Goal: Information Seeking & Learning: Check status

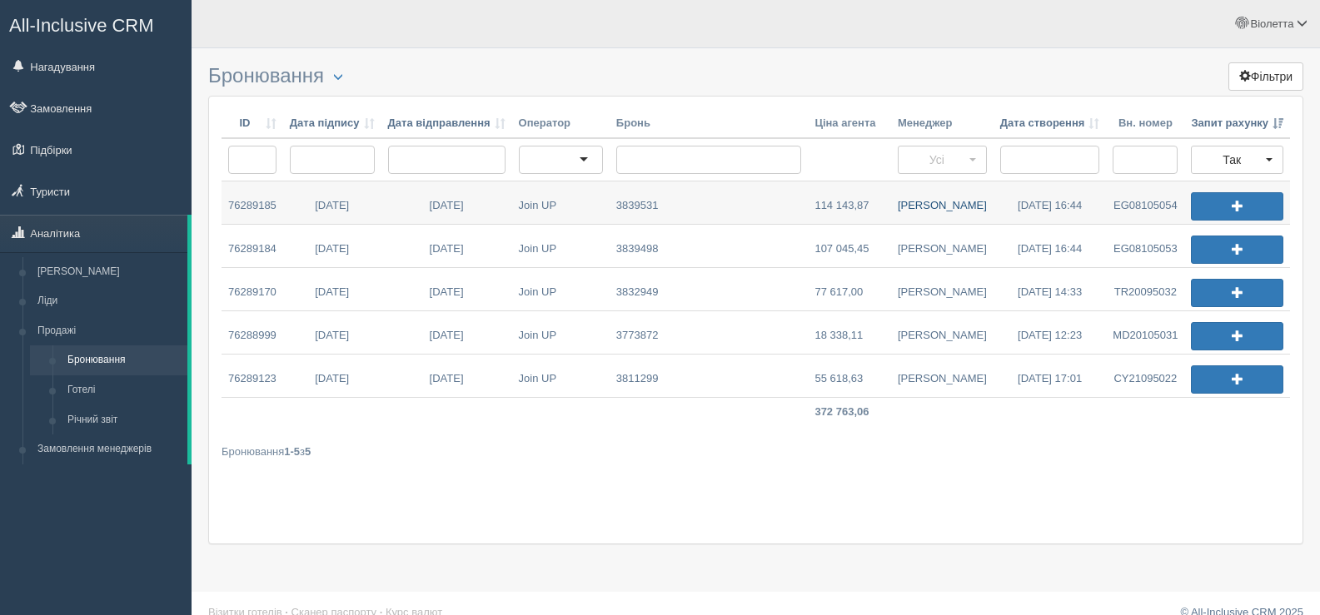
click at [924, 205] on link "[PERSON_NAME]" at bounding box center [942, 203] width 102 height 42
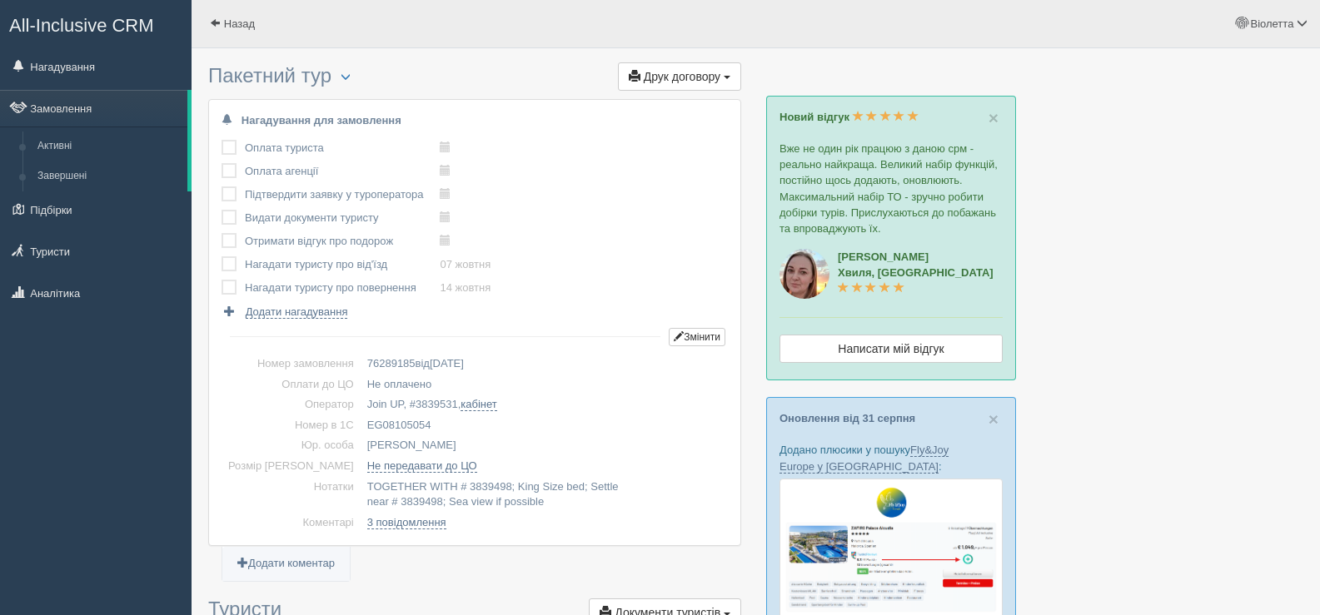
drag, startPoint x: 404, startPoint y: 422, endPoint x: 337, endPoint y: 420, distance: 66.7
click at [361, 420] on td "EG08105054" at bounding box center [544, 426] width 367 height 21
copy td "EG08105054"
click at [211, 18] on span at bounding box center [215, 22] width 11 height 11
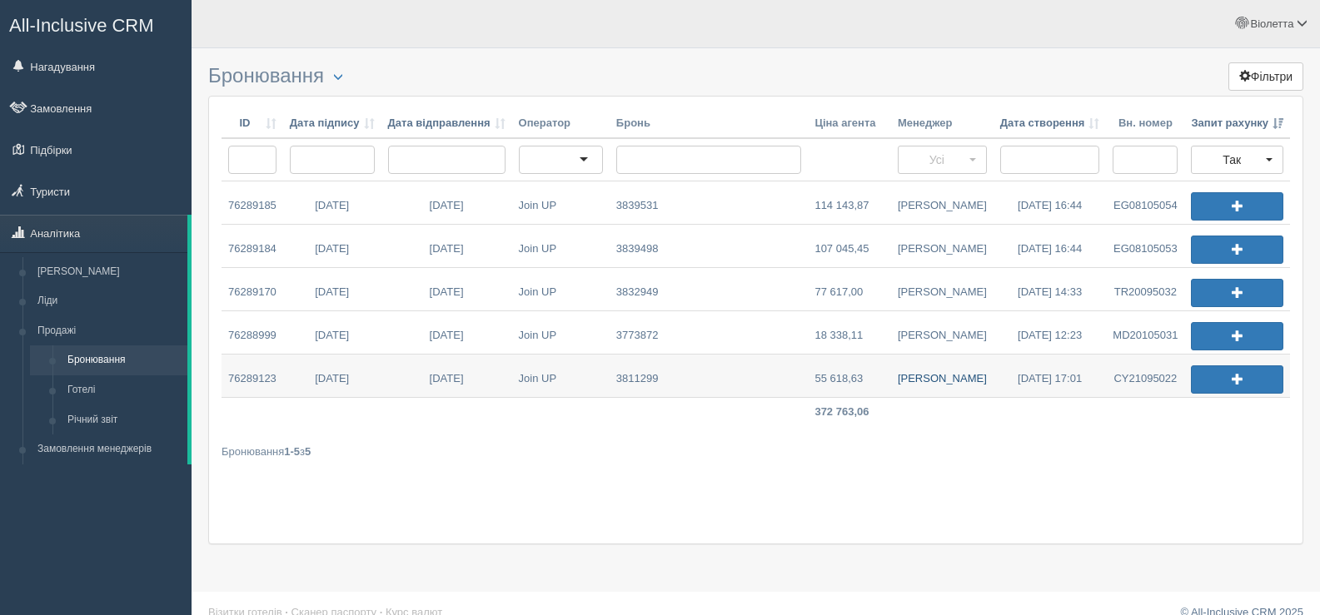
click at [929, 381] on link "[PERSON_NAME]" at bounding box center [942, 376] width 102 height 42
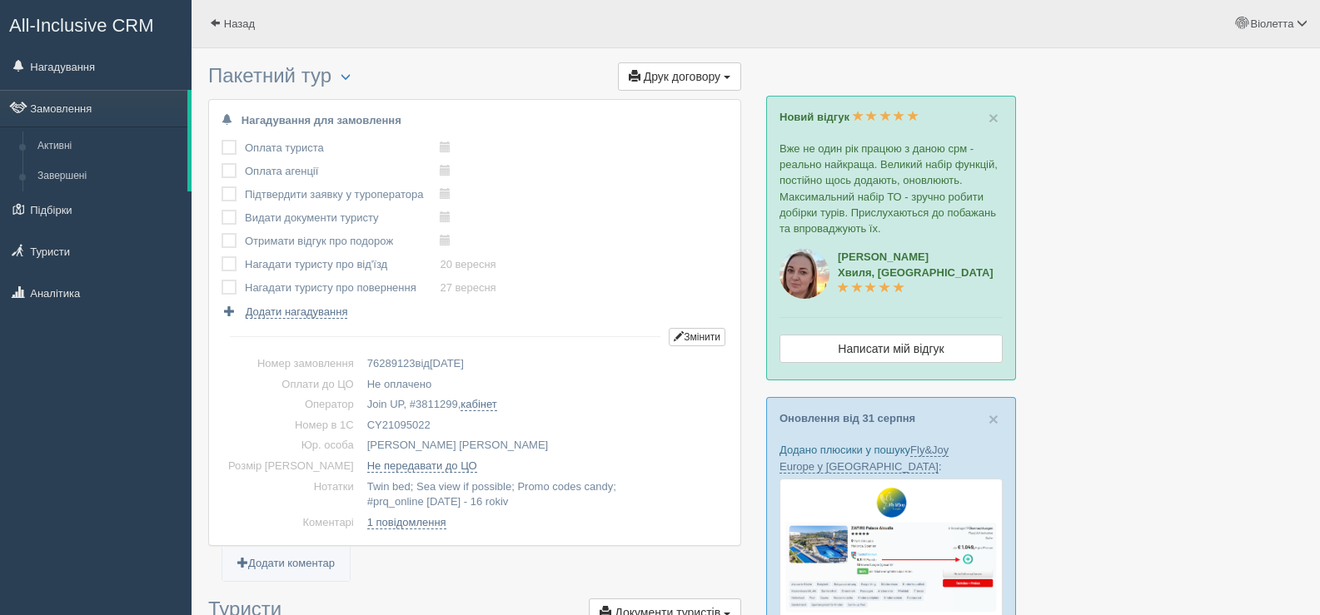
drag, startPoint x: 399, startPoint y: 423, endPoint x: 334, endPoint y: 414, distance: 65.6
click at [334, 414] on tbody "Номер замовлення 76289123 від 14.08.2025 Оплати до ЦО Не оплачено Оператор Join…" at bounding box center [474, 443] width 506 height 179
drag, startPoint x: 441, startPoint y: 421, endPoint x: 382, endPoint y: 430, distance: 60.0
click at [441, 421] on td "CY21095022" at bounding box center [544, 426] width 367 height 21
click at [438, 427] on td "CY21095022" at bounding box center [544, 426] width 367 height 21
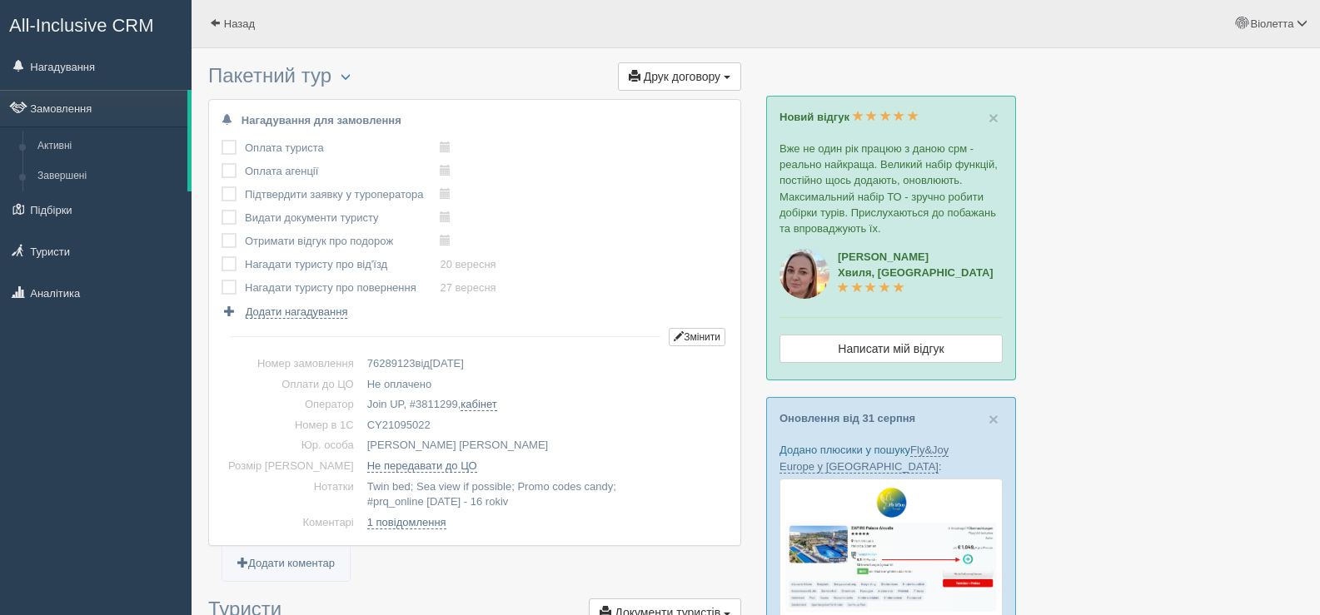
click at [368, 423] on td "CY21095022" at bounding box center [544, 426] width 367 height 21
drag, startPoint x: 338, startPoint y: 422, endPoint x: 411, endPoint y: 425, distance: 72.5
click at [411, 425] on td "CY21095022" at bounding box center [544, 426] width 367 height 21
copy td "CY21095022"
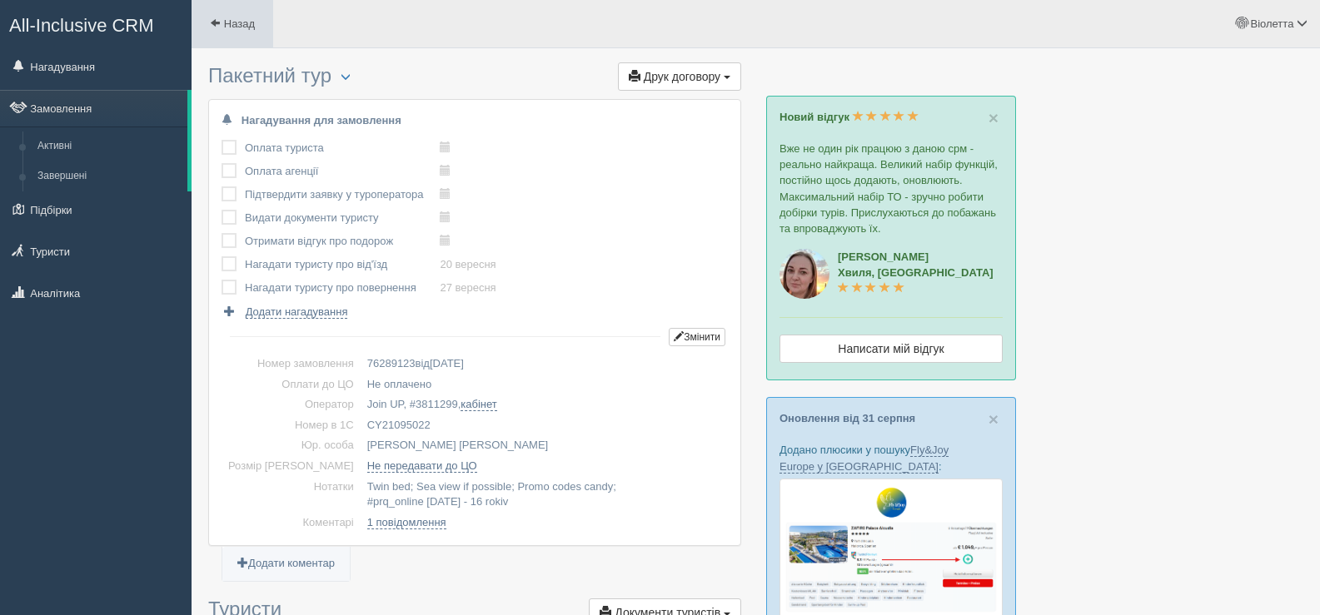
click at [217, 23] on span at bounding box center [215, 22] width 11 height 11
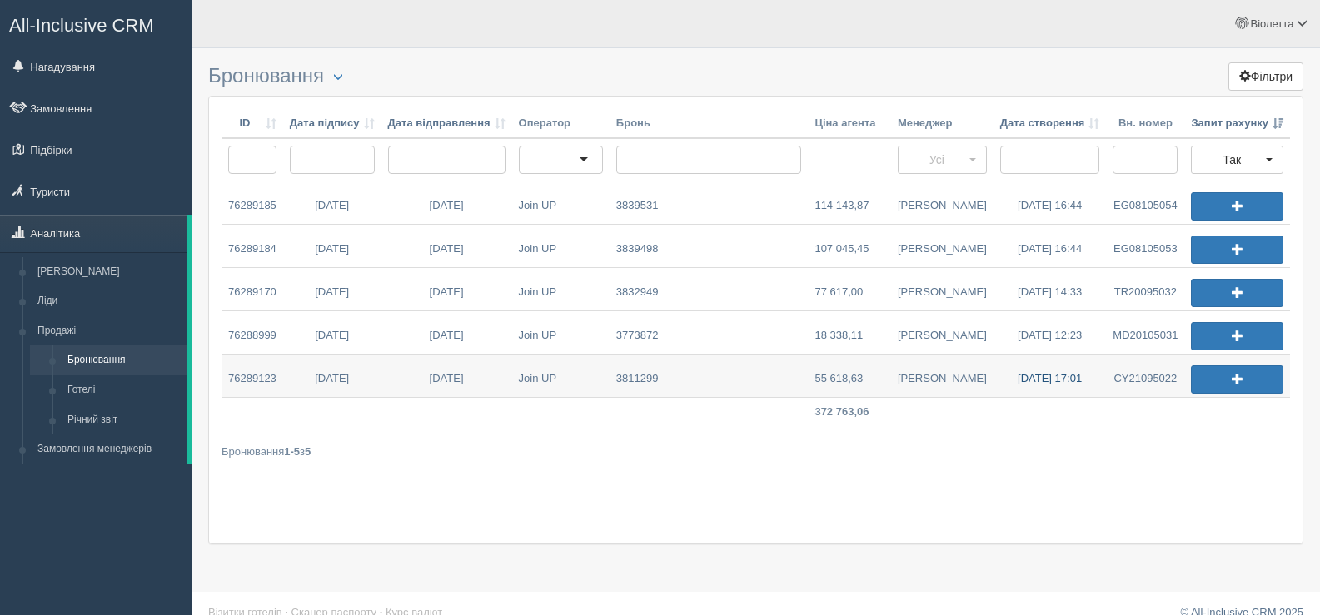
click at [1043, 378] on link "[DATE] 17:01" at bounding box center [1049, 376] width 113 height 42
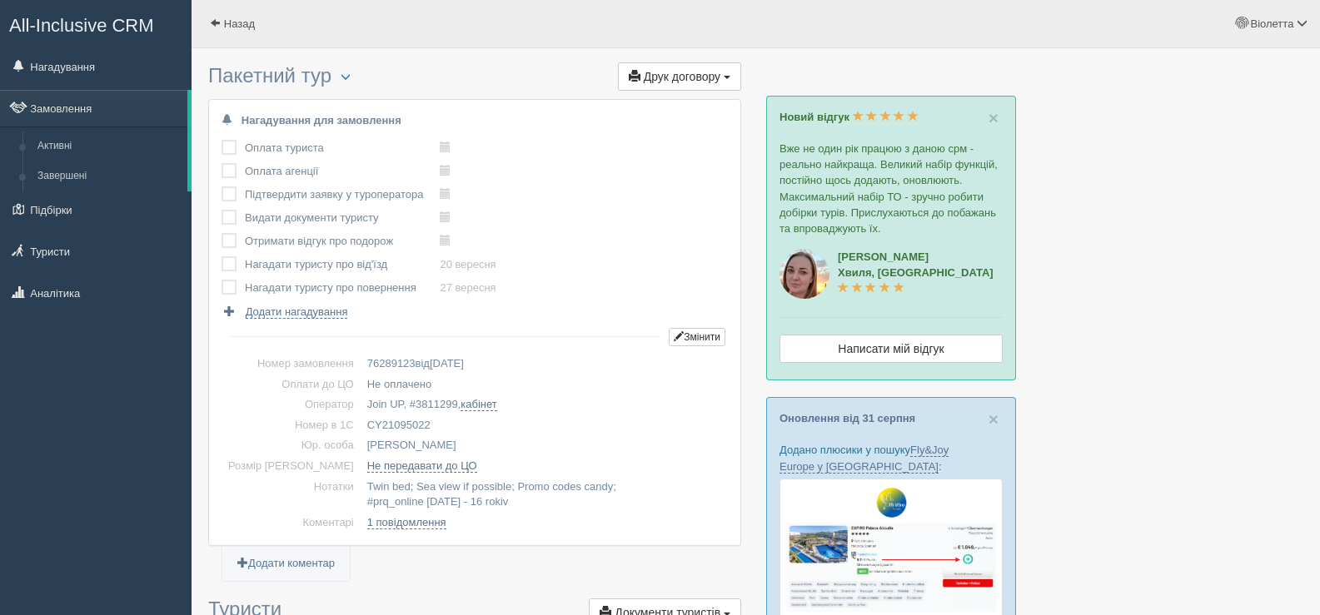
drag, startPoint x: 408, startPoint y: 420, endPoint x: 333, endPoint y: 421, distance: 74.9
click at [361, 421] on td "CY21095022" at bounding box center [544, 426] width 367 height 21
copy td "CY21095022"
click at [212, 18] on span at bounding box center [215, 22] width 11 height 11
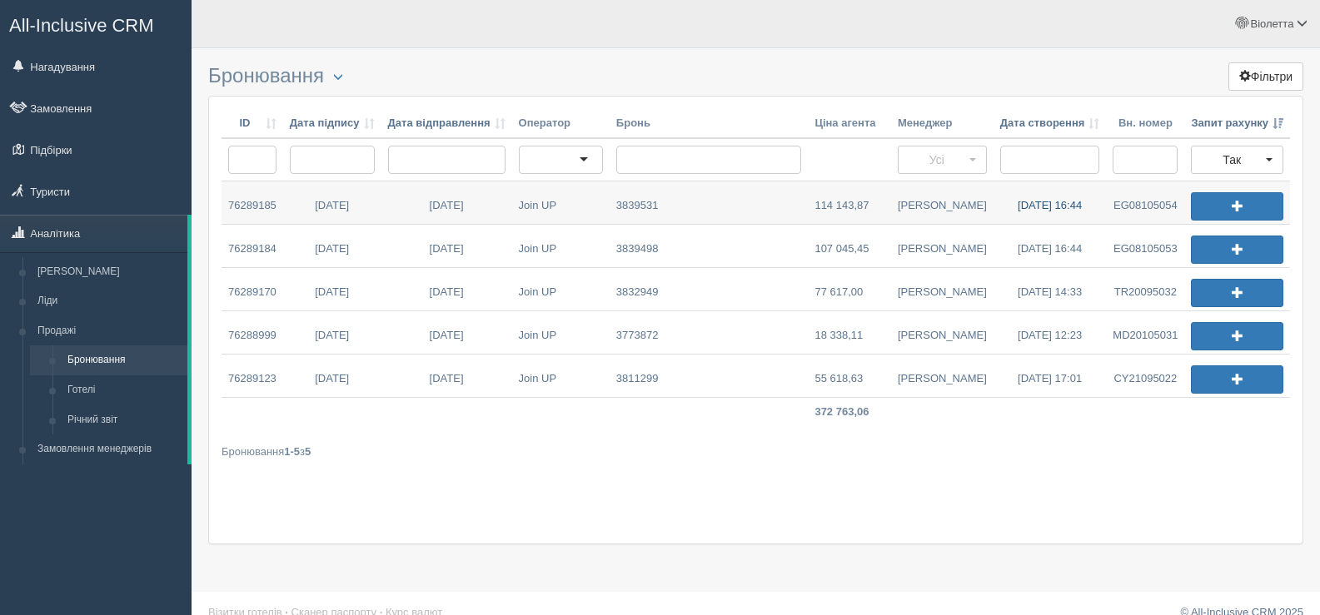
click at [1037, 207] on link "01.09.2025 16:44" at bounding box center [1049, 203] width 113 height 42
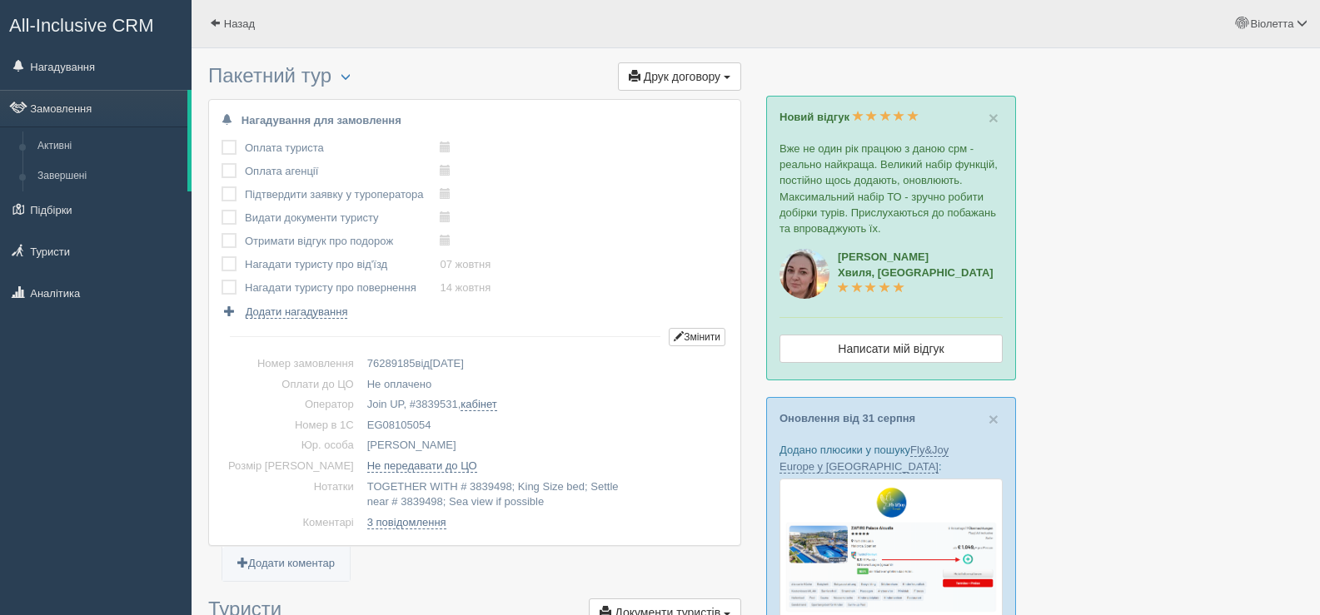
drag, startPoint x: 403, startPoint y: 420, endPoint x: 335, endPoint y: 418, distance: 68.3
click at [361, 418] on td "EG08105054" at bounding box center [544, 426] width 367 height 21
copy td "EG08105054"
click at [219, 18] on span at bounding box center [215, 22] width 11 height 11
